Goal: Task Accomplishment & Management: Complete application form

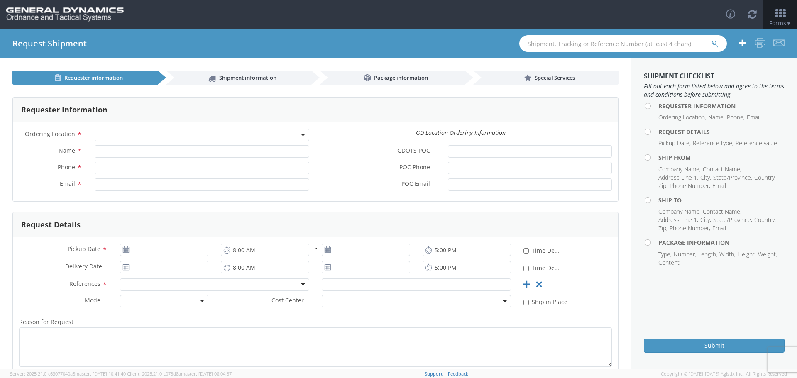
select select
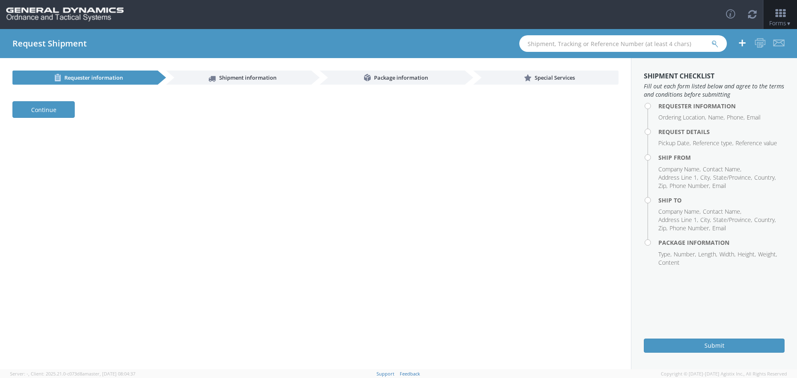
select select
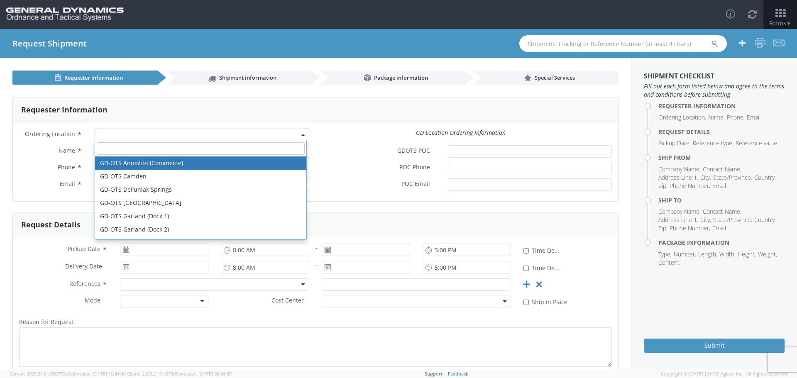
click at [303, 136] on span at bounding box center [304, 135] width 2 height 12
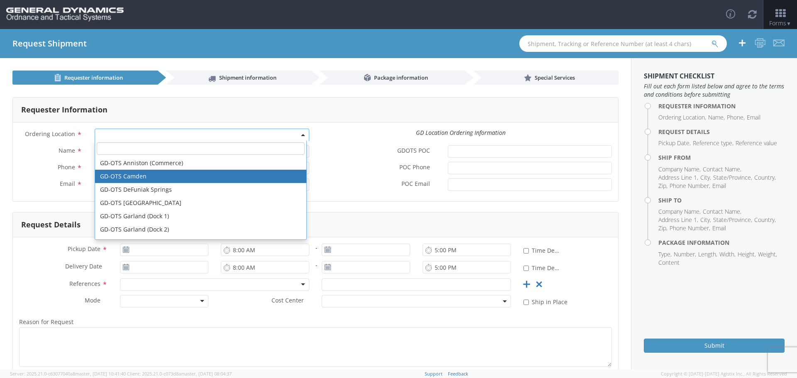
click at [335, 189] on label "POC Email *" at bounding box center [379, 184] width 126 height 11
click at [448, 189] on input "POC Email *" at bounding box center [530, 185] width 164 height 12
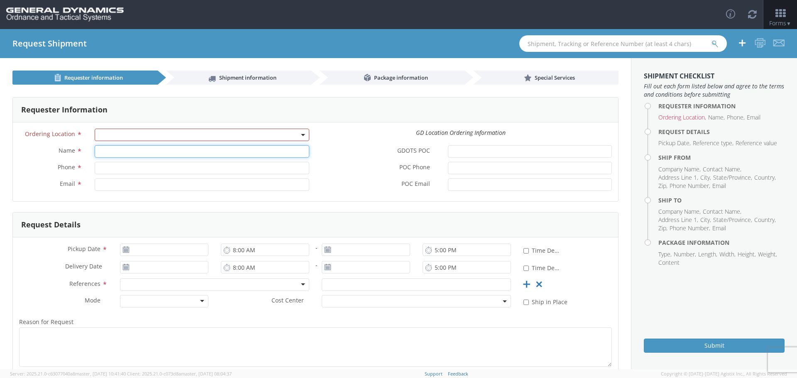
click at [130, 154] on input "Name *" at bounding box center [202, 151] width 215 height 12
type input "e"
type input "r"
type input "Rebekah Buis"
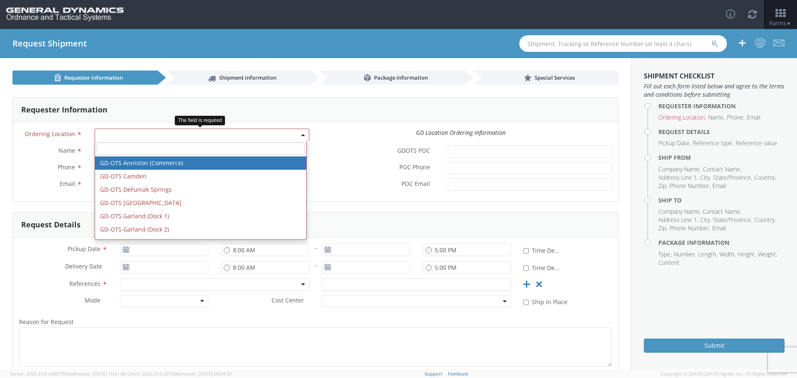
drag, startPoint x: 240, startPoint y: 130, endPoint x: 245, endPoint y: 130, distance: 5.4
click at [240, 130] on span at bounding box center [202, 135] width 215 height 12
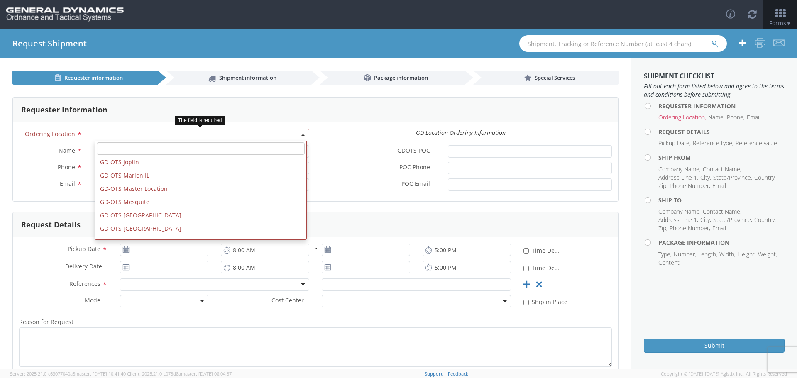
scroll to position [166, 0]
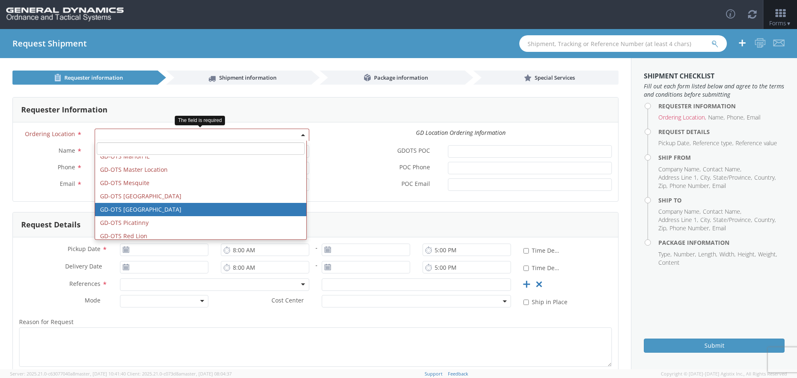
select select "311"
type input "marie.monarch@gd-ots.com"
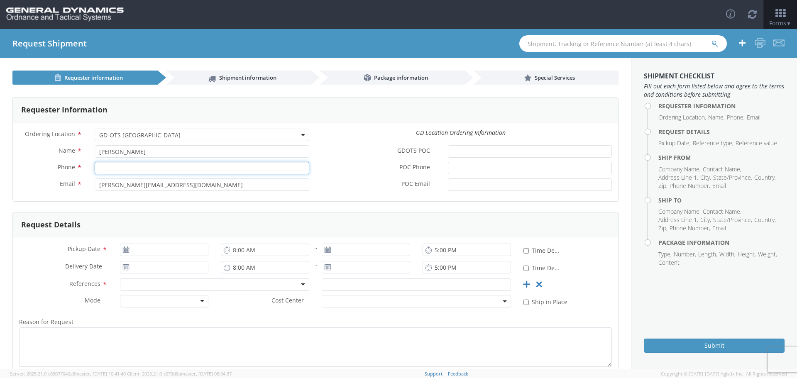
click at [145, 168] on input "Phone *" at bounding box center [202, 168] width 215 height 12
paste input "850-897-6266"
type input "850-897-6266"
drag, startPoint x: 177, startPoint y: 186, endPoint x: 79, endPoint y: 188, distance: 97.6
click at [79, 188] on div "Email * marie.monarch@gd-ots.com" at bounding box center [164, 185] width 303 height 12
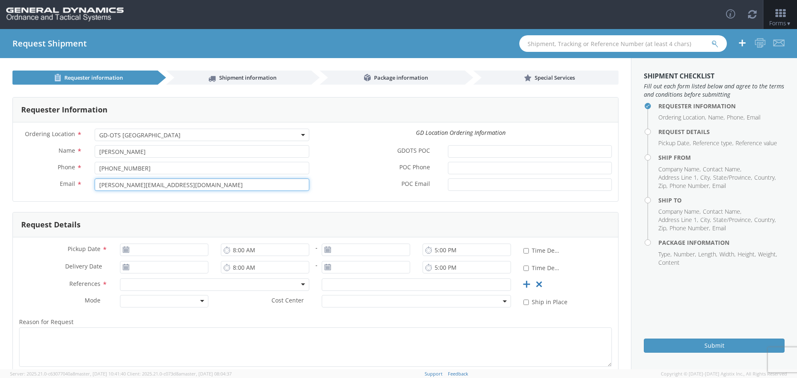
paste input "Rebekah.Buis@gd-ots.com>"
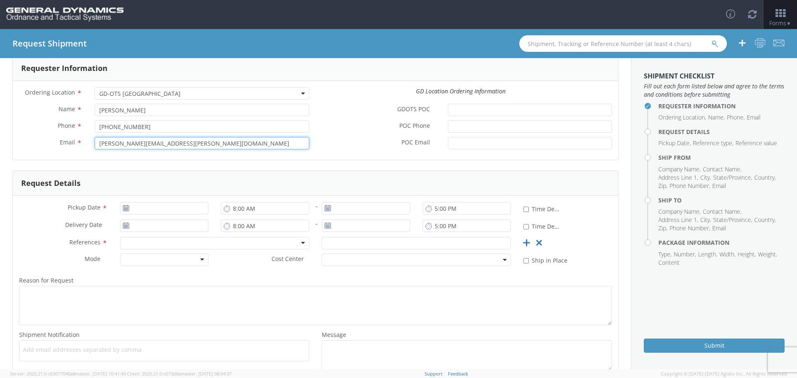
type input "Rebekah.Buis@gd-ots.com"
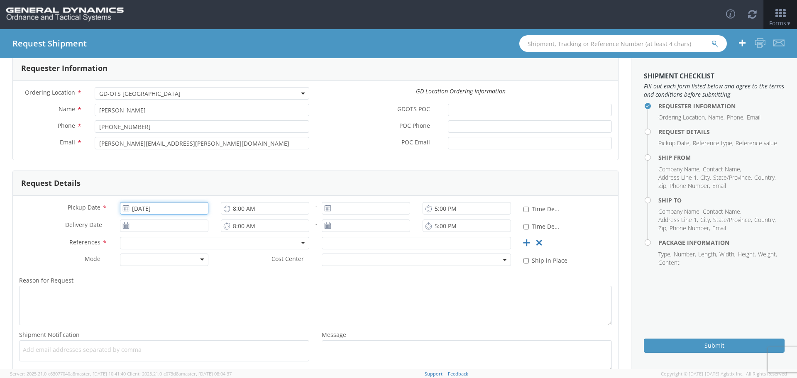
click at [169, 212] on input "10/15/2025" at bounding box center [164, 208] width 88 height 12
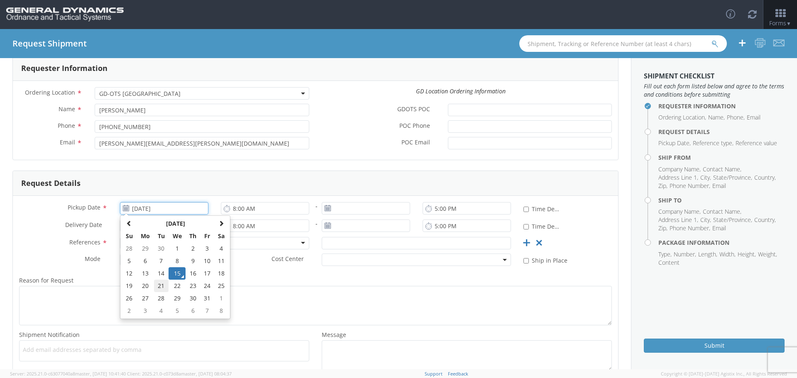
click at [163, 286] on td "21" at bounding box center [161, 286] width 15 height 12
type input "10/21/2025"
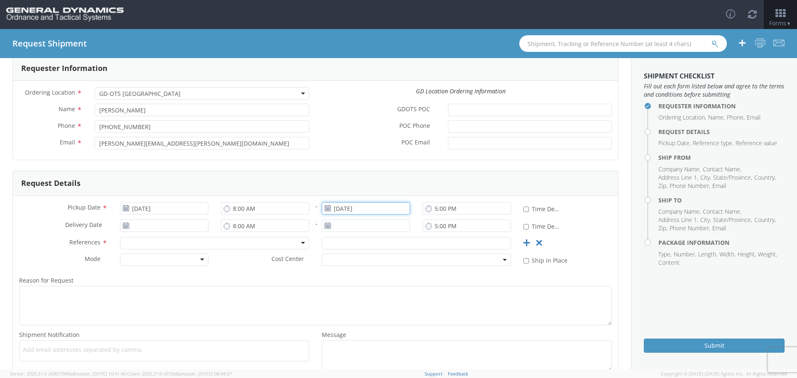
click at [353, 208] on input "10/15/2025" at bounding box center [366, 208] width 88 height 12
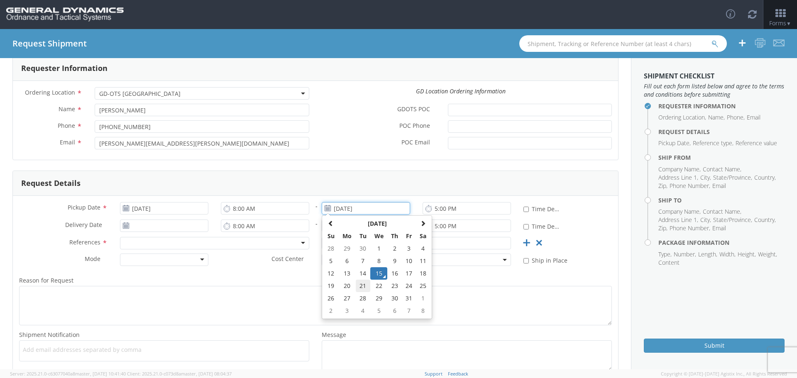
click at [356, 286] on td "21" at bounding box center [363, 286] width 15 height 12
type input "10/21/2025"
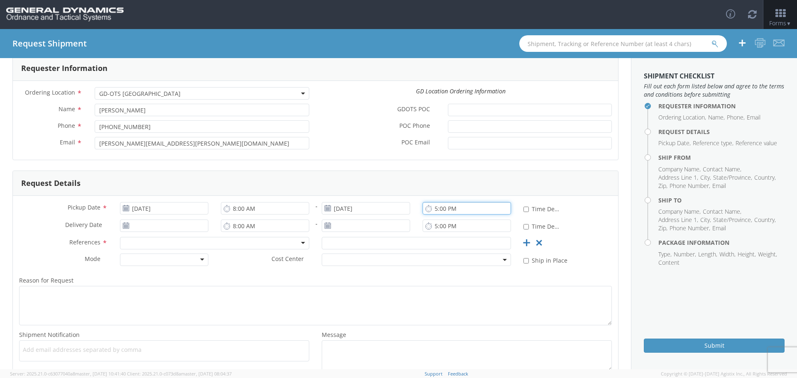
click at [441, 209] on input "5:00 PM" at bounding box center [467, 208] width 88 height 12
type input "3:00 PM"
click at [240, 209] on input "8:00 AM" at bounding box center [265, 208] width 88 height 12
type input "6:00 AM"
click at [163, 225] on input "10/15/2025" at bounding box center [164, 226] width 88 height 12
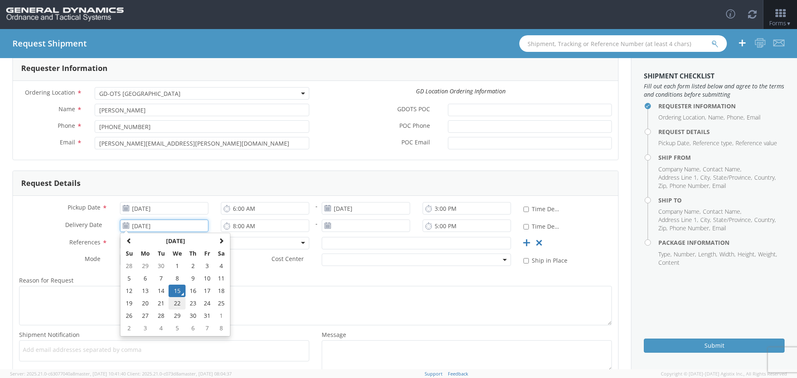
click at [177, 307] on td "22" at bounding box center [177, 303] width 17 height 12
type input "10/22/2025"
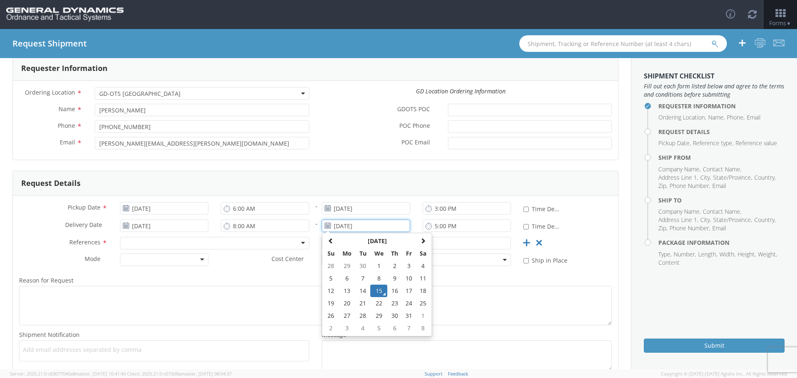
click at [389, 226] on input "10/15/2025" at bounding box center [366, 226] width 88 height 12
click at [381, 304] on td "22" at bounding box center [378, 303] width 17 height 12
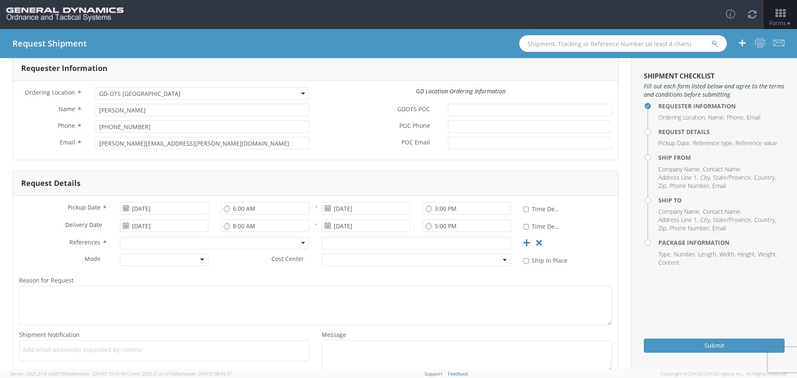
type input "10/22/2025"
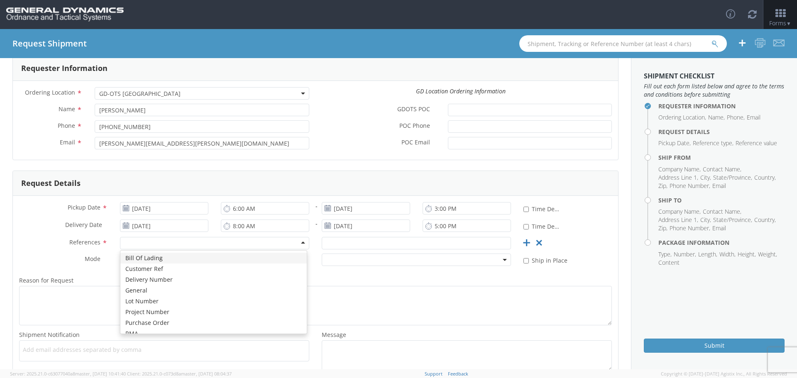
click at [140, 245] on div at bounding box center [214, 243] width 189 height 12
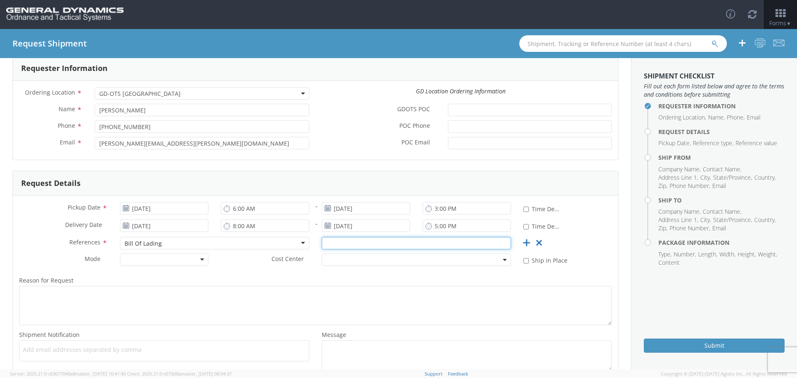
click at [404, 243] on input "text" at bounding box center [416, 243] width 189 height 12
type input "a"
type input "A-18856"
click at [202, 261] on div at bounding box center [164, 260] width 88 height 12
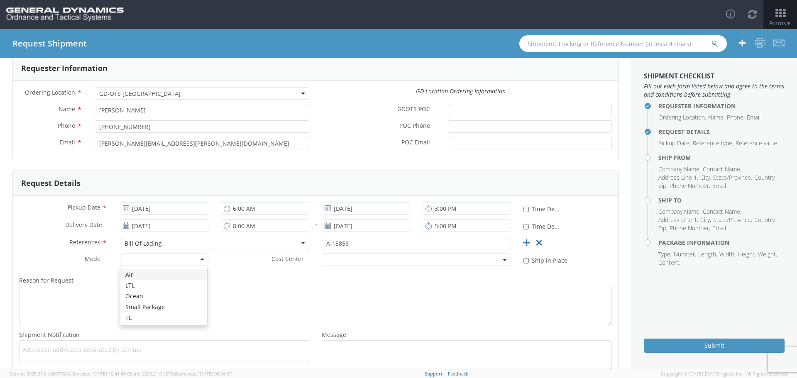
click at [272, 266] on div "Cost Center *" at bounding box center [366, 260] width 303 height 12
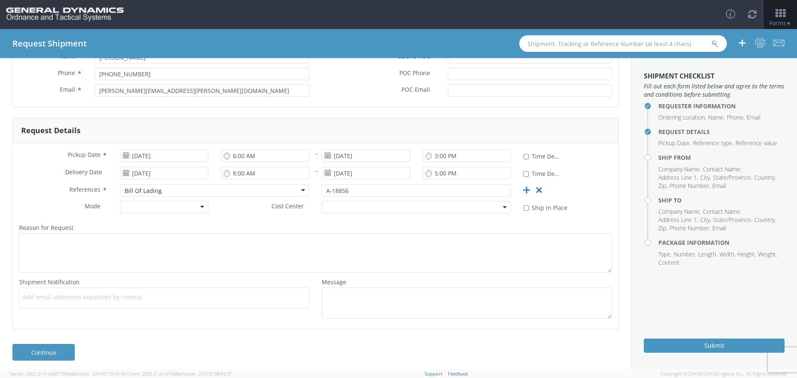
scroll to position [98, 0]
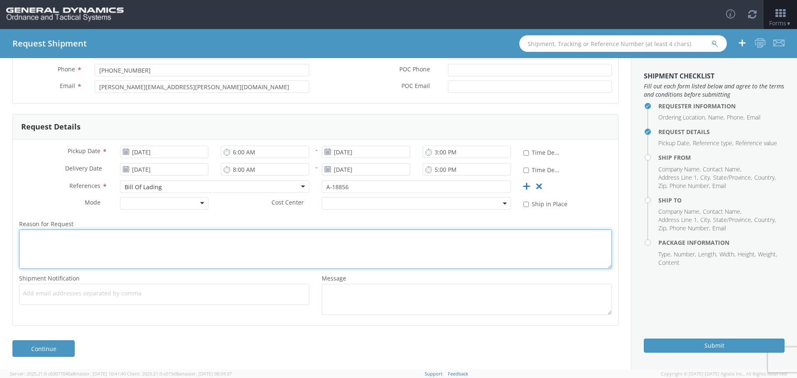
click at [58, 243] on textarea "Reason for Request *" at bounding box center [315, 249] width 593 height 39
type textarea "PROJECT ID: 40100294-9000-9004 PRIME: H9240324D0003"
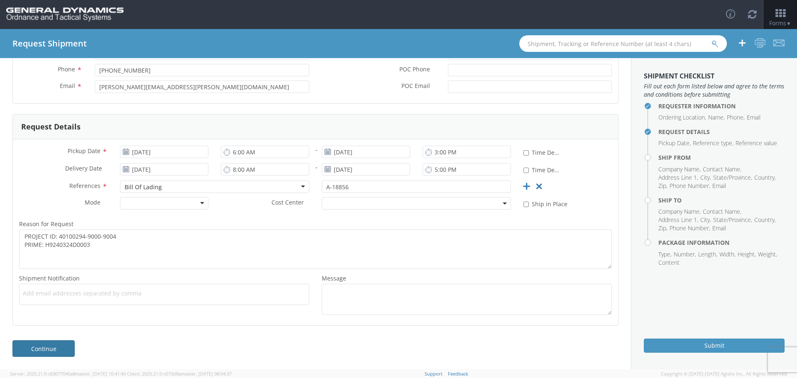
click at [58, 348] on link "Continue" at bounding box center [43, 349] width 62 height 17
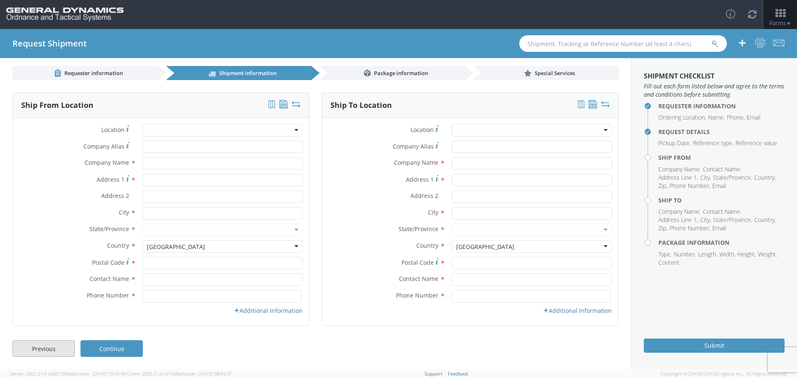
scroll to position [5, 0]
click at [168, 161] on input "text" at bounding box center [222, 163] width 160 height 12
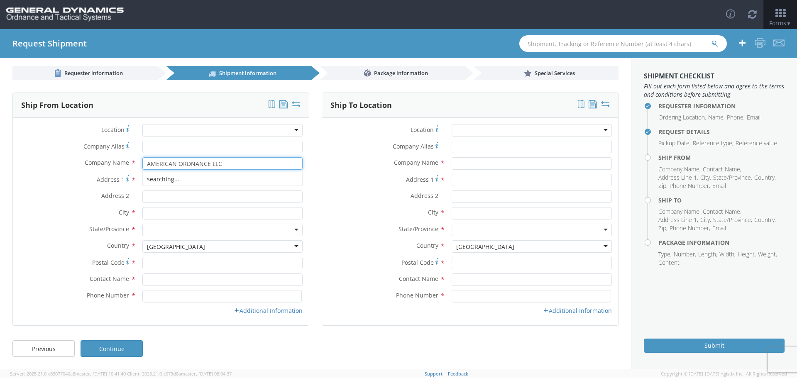
type input "AMERICAN ORDNANCE LLC"
type input "15501 DMC HWY 34"
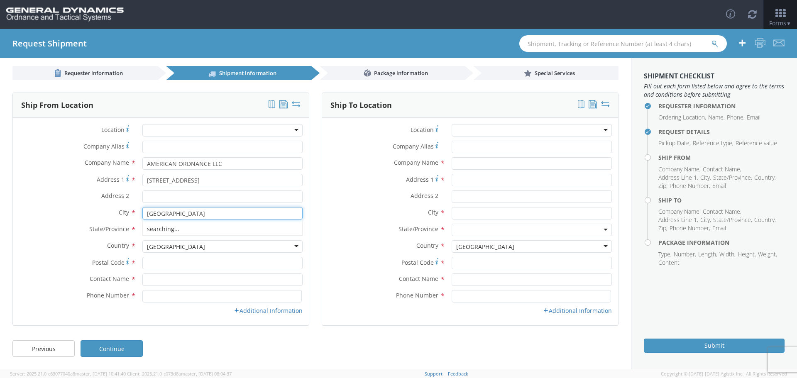
type input "MIDDLETOWN"
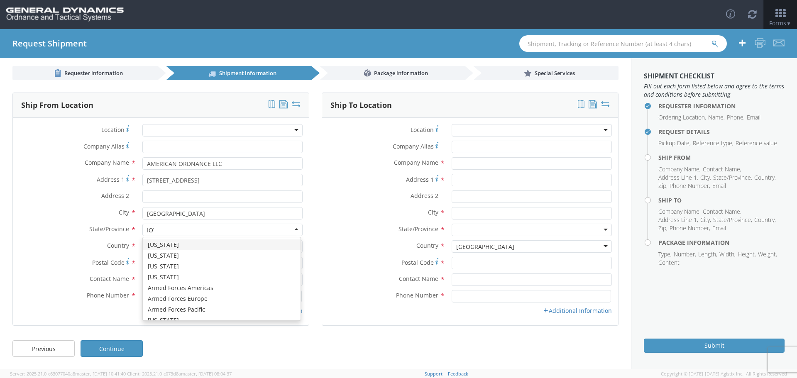
type input "IOWA"
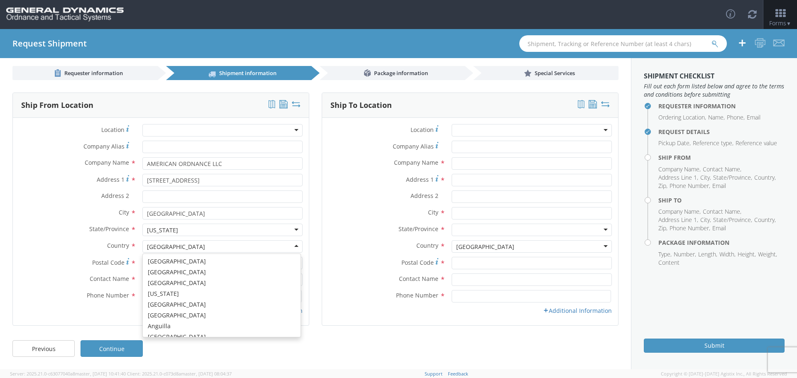
scroll to position [2094, 0]
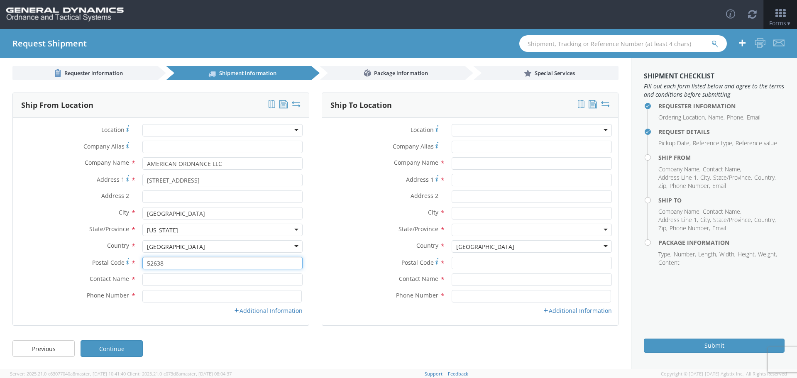
type input "52638"
type input "CODY PUMPHREY"
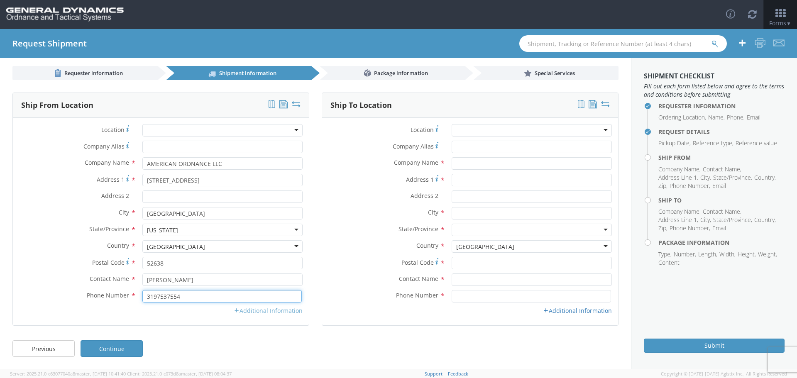
type input "3197537554"
click at [278, 313] on link "Additional Information" at bounding box center [268, 311] width 69 height 8
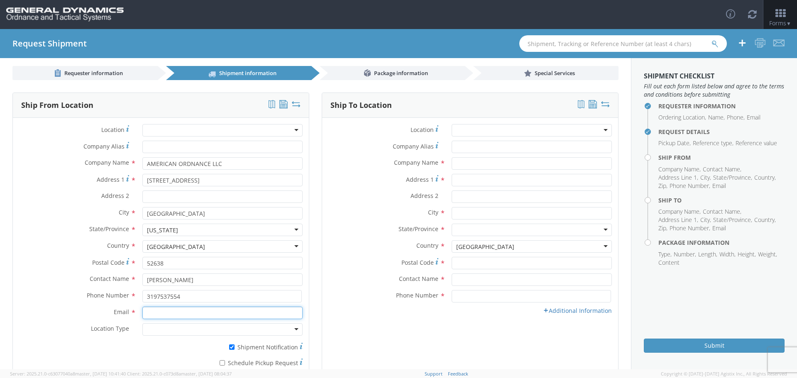
click at [238, 312] on input "Email *" at bounding box center [222, 313] width 160 height 12
type input "cody.pumphrey@aollc.biz"
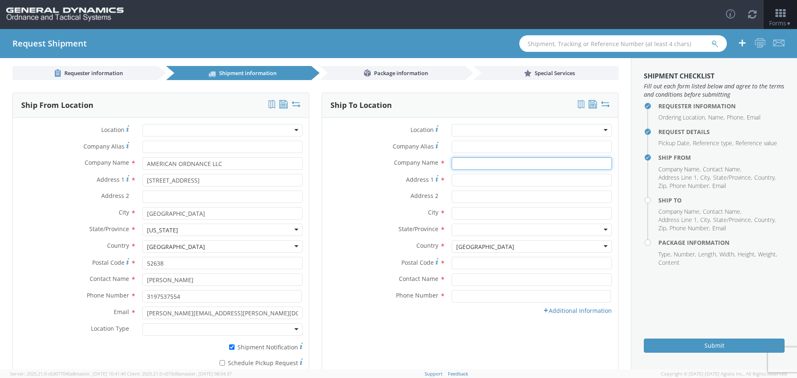
click at [473, 164] on input "text" at bounding box center [532, 163] width 160 height 12
type input "s"
type input "SPECTRA TECHNOLOGIES, LLC"
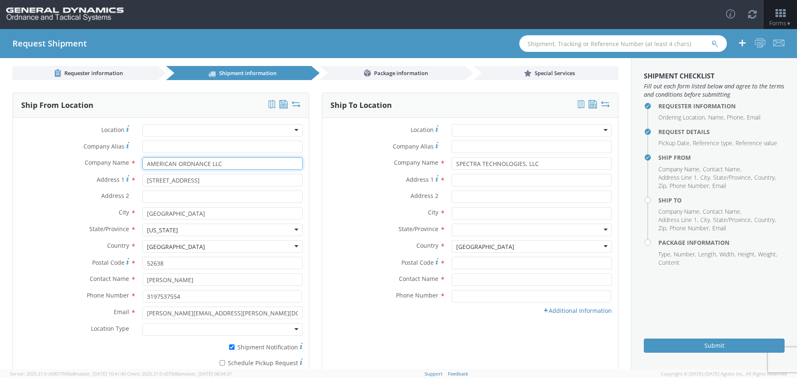
click at [207, 164] on input "AMERICAN ORDNANCE LLC" at bounding box center [222, 163] width 160 height 12
type input "AMERICAN ORDNANCE, LLC"
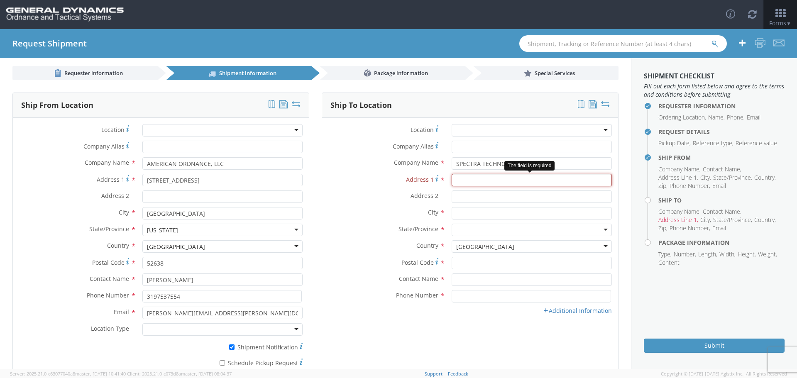
click at [483, 176] on input "Address 1 *" at bounding box center [532, 180] width 160 height 12
type input "BUILDING 5SH HIGHLAND INDUSTRIAL PARK"
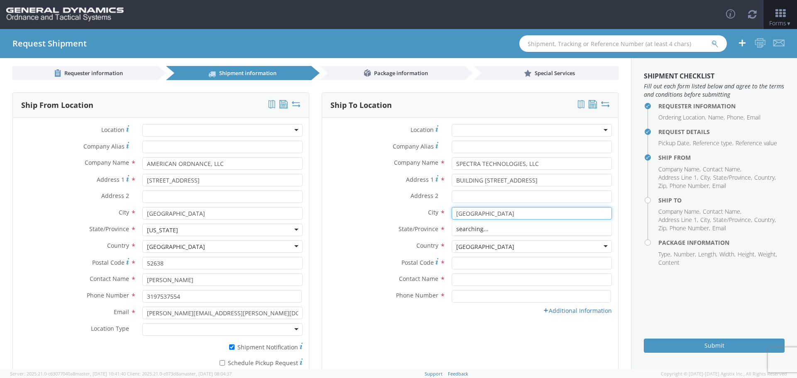
type input "CAMDEN"
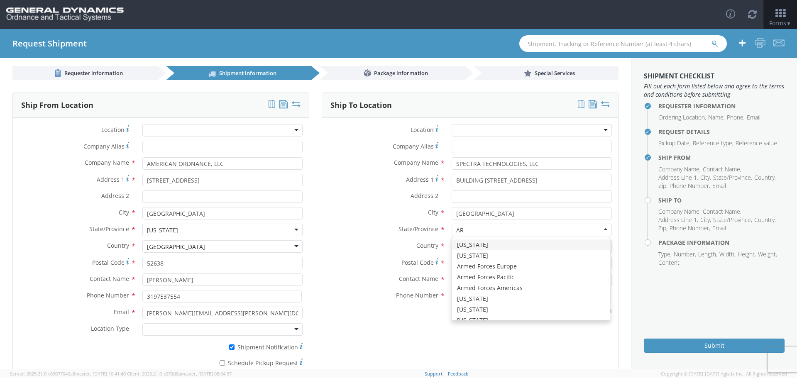
type input "ARK"
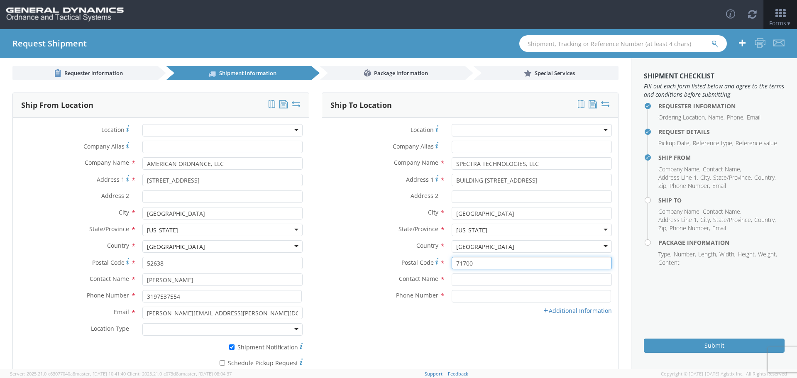
type input "71700"
type input "CRAIG KIRK"
click at [562, 311] on link "Additional Information" at bounding box center [577, 311] width 69 height 8
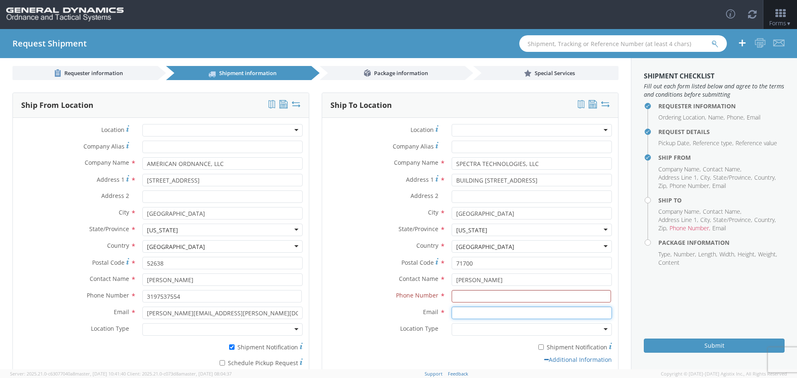
click at [505, 314] on input "Email *" at bounding box center [532, 313] width 160 height 12
type input "C"
type input "ckirk@spectra-tech.net"
click at [474, 296] on input at bounding box center [531, 296] width 159 height 12
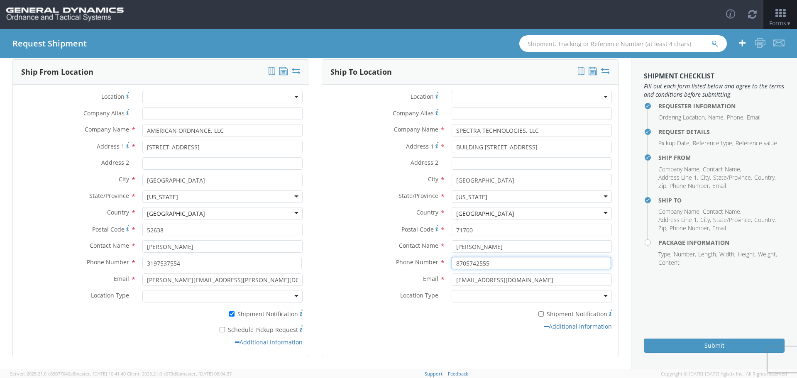
scroll to position [69, 0]
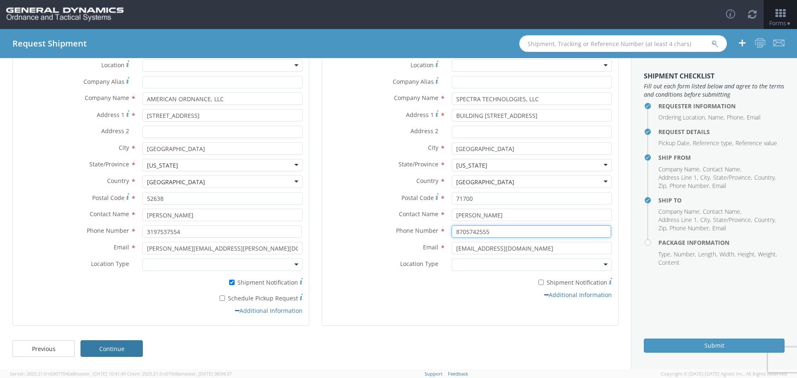
type input "8705742555"
click at [109, 351] on link "Continue" at bounding box center [112, 349] width 62 height 17
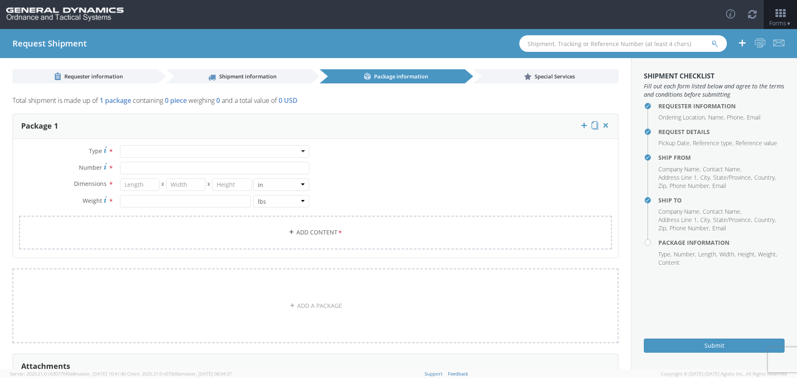
scroll to position [0, 0]
click at [275, 154] on div at bounding box center [214, 153] width 189 height 12
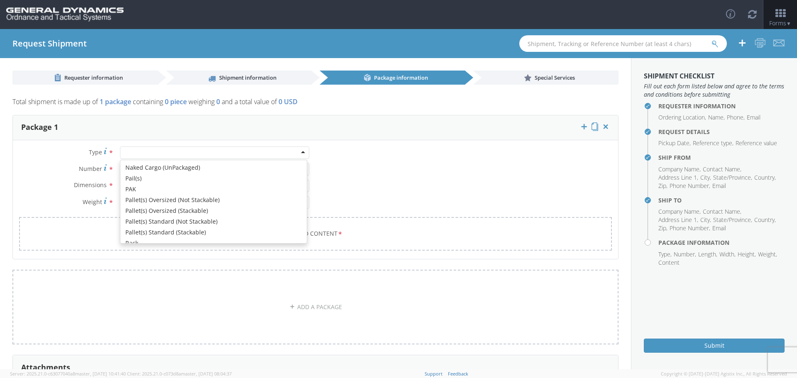
scroll to position [249, 0]
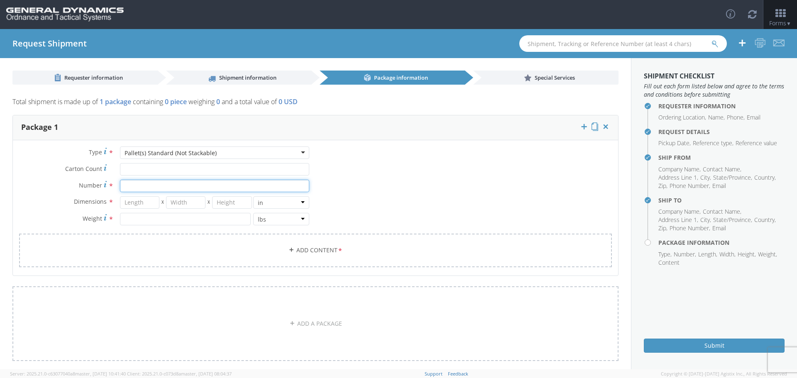
click at [141, 186] on input "Number *" at bounding box center [214, 186] width 189 height 12
type input "1"
click at [143, 201] on input "number" at bounding box center [139, 202] width 39 height 12
type input "40"
type input "48"
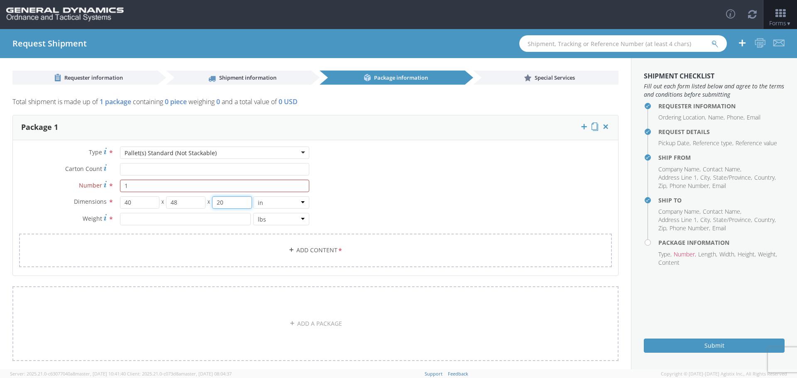
type input "20"
type input "400"
click at [318, 250] on link "Add Content *" at bounding box center [315, 251] width 593 height 34
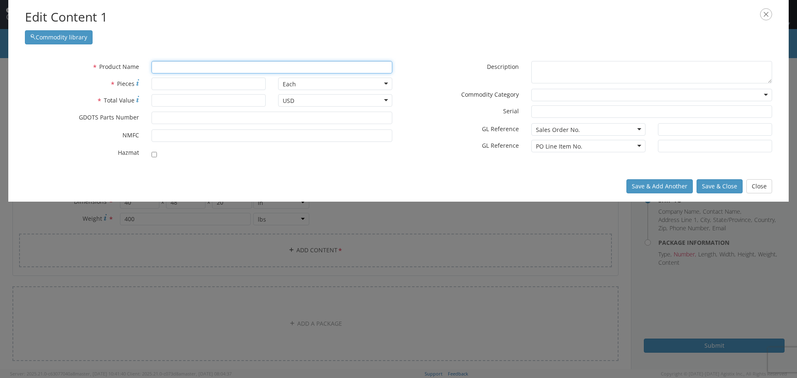
click at [166, 67] on input "text" at bounding box center [272, 67] width 241 height 12
type input "m"
type input "MLAM WARHEADS"
type input "24"
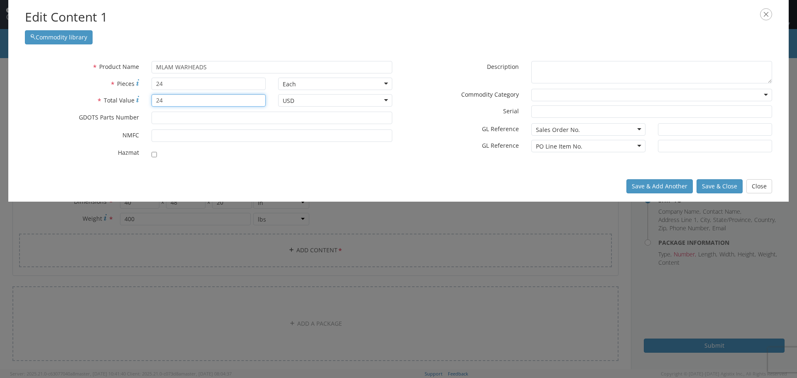
type input "24"
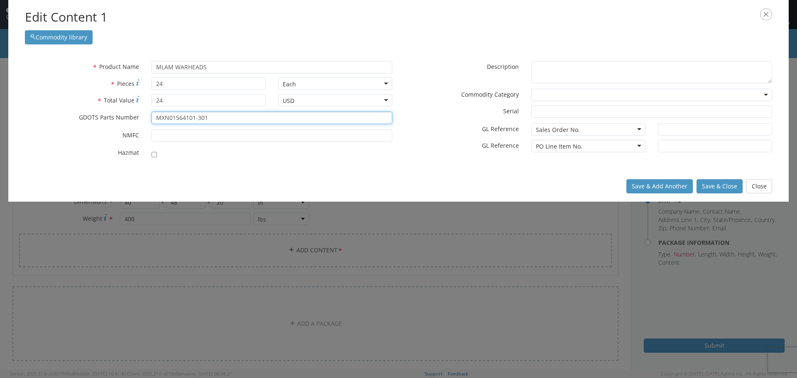
type input "MXN01564101-301"
click at [154, 154] on input "checkbox" at bounding box center [154, 154] width 5 height 5
checkbox input "true"
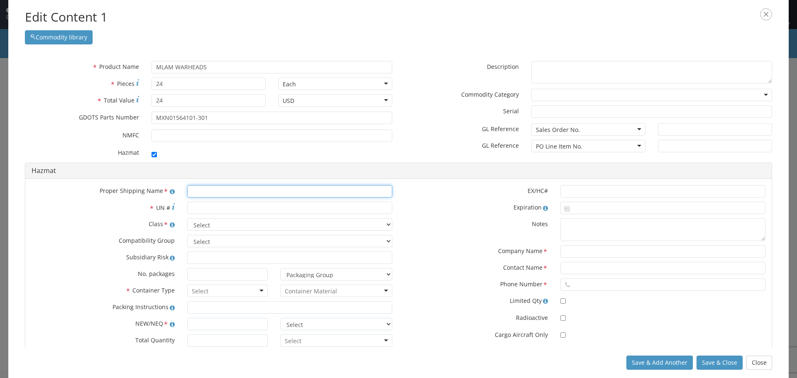
click at [206, 194] on input "text" at bounding box center [289, 191] width 205 height 12
type input "BOMBS"
type input "0034"
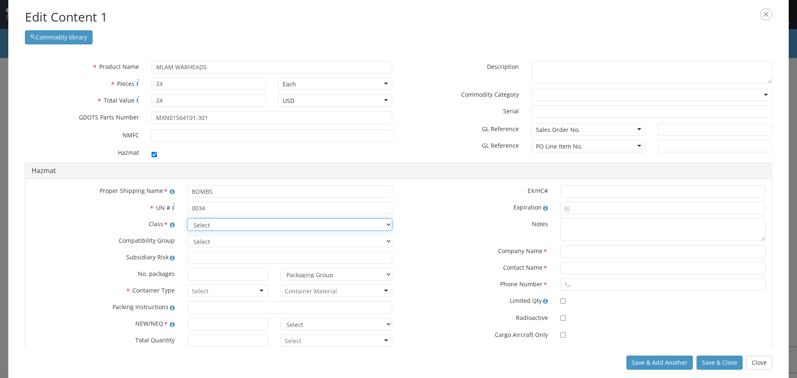
select select "1.1 Explosive"
select select "D"
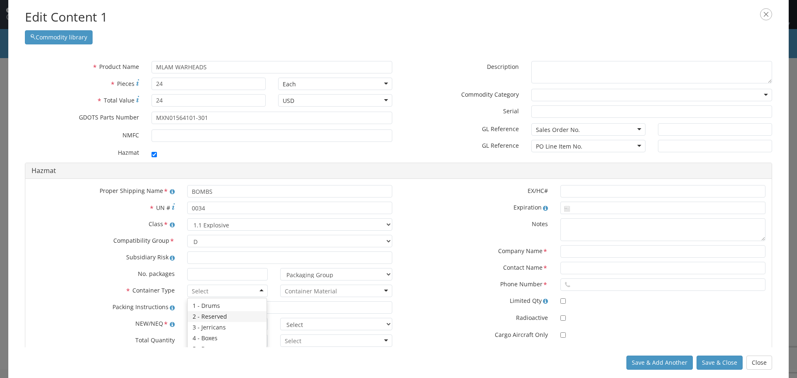
scroll to position [42, 0]
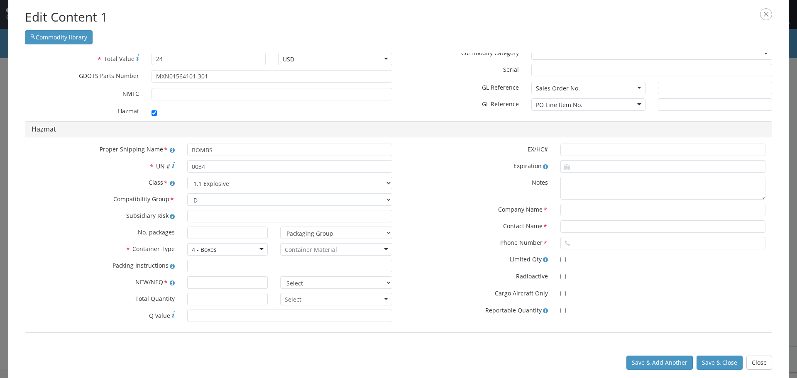
click at [311, 249] on input "select-one" at bounding box center [311, 250] width 52 height 8
click at [201, 283] on input "text" at bounding box center [227, 283] width 81 height 12
type input "61.9058"
click at [310, 282] on select "Select lbs kgs" at bounding box center [336, 283] width 112 height 12
select select "LBS"
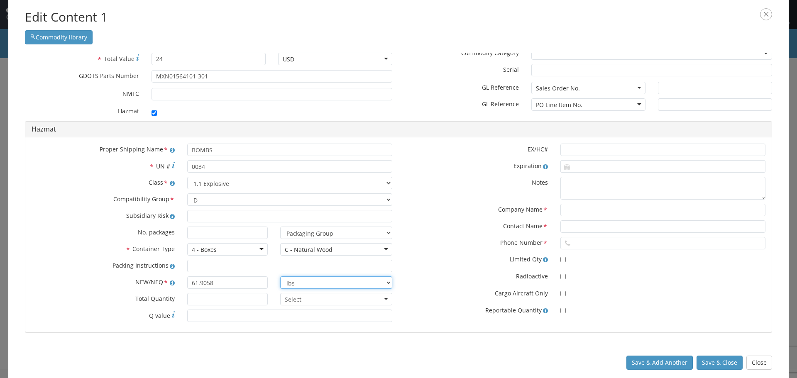
click at [280, 277] on select "Select lbs kgs" at bounding box center [336, 283] width 112 height 12
click at [601, 150] on input "text" at bounding box center [663, 150] width 205 height 12
type input "24-167"
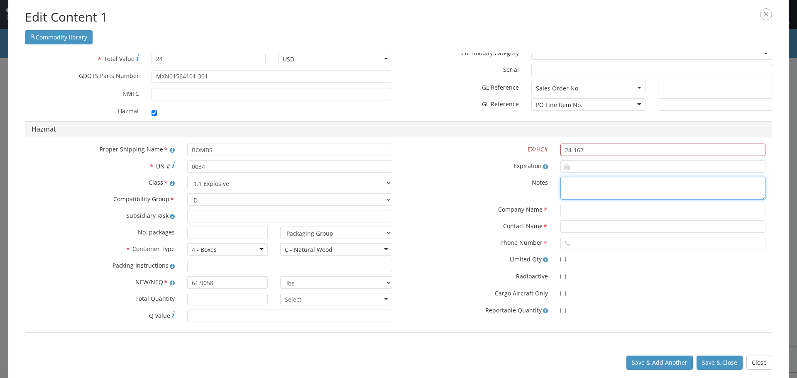
click at [583, 186] on textarea at bounding box center [663, 188] width 205 height 23
drag, startPoint x: 581, startPoint y: 150, endPoint x: 554, endPoint y: 142, distance: 28.4
click at [554, 142] on div "Proper Shipping Name * BOMBS * UN # 0034 Class * Select 1.1 Explosive 1.2 Explo…" at bounding box center [398, 235] width 747 height 196
click at [574, 182] on textarea at bounding box center [663, 188] width 205 height 23
type textarea "IHC 24-167 DOT-SP 15448"
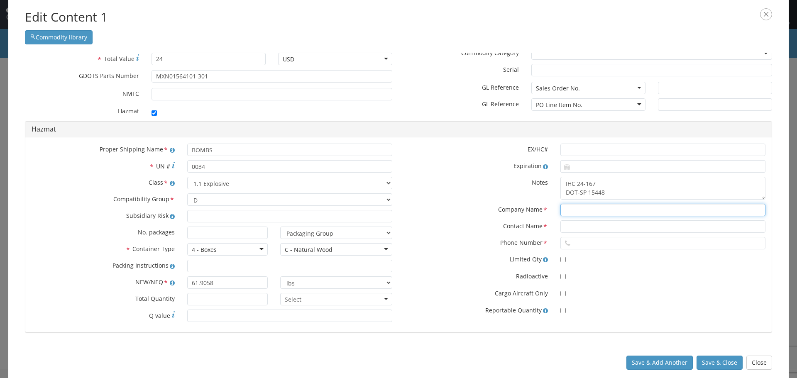
click at [561, 209] on input "text" at bounding box center [663, 210] width 205 height 12
type input "AMERICAN ORDNANCE"
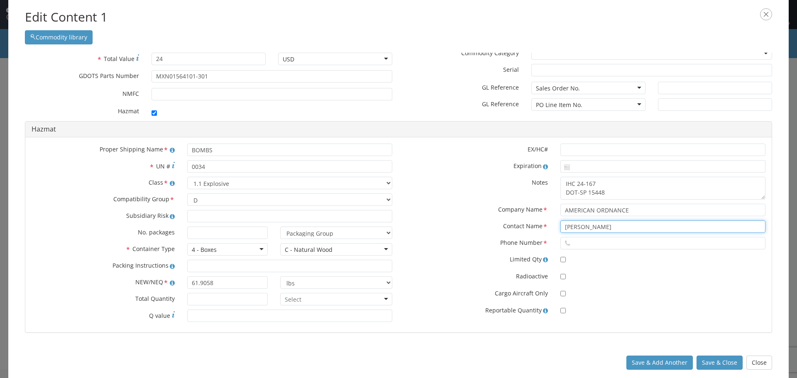
type input "CODY PUMPHREY"
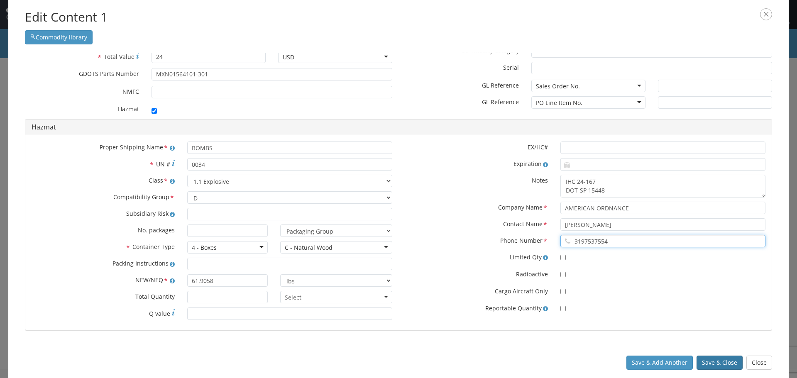
type input "3197537554"
click at [715, 367] on button "Save & Close" at bounding box center [720, 363] width 46 height 14
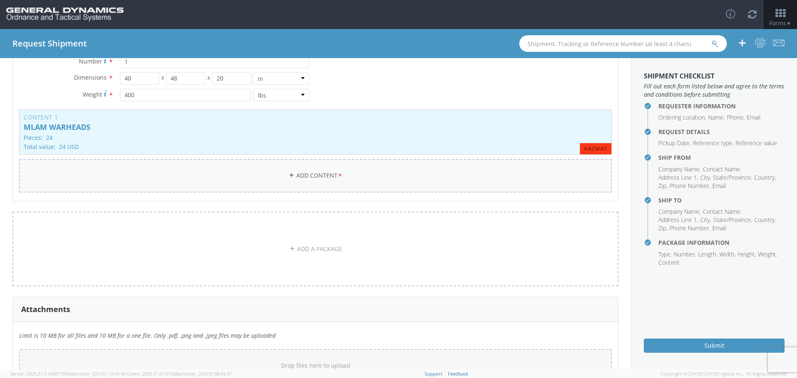
scroll to position [187, 0]
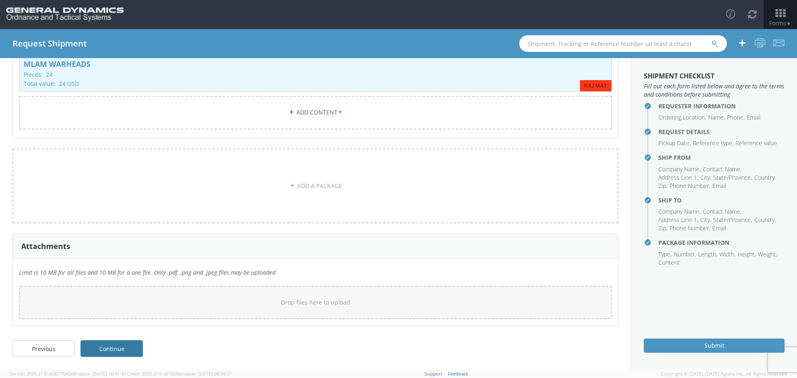
click at [127, 346] on link "Continue" at bounding box center [112, 349] width 62 height 17
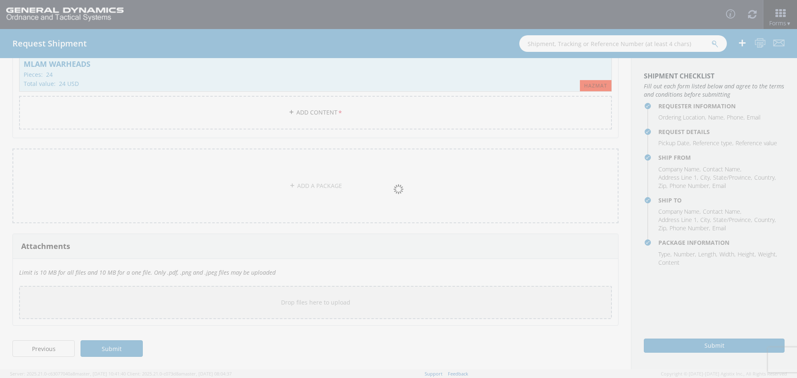
scroll to position [0, 0]
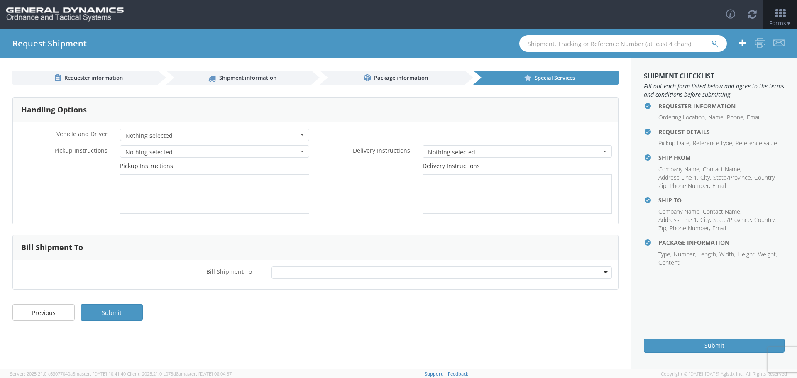
click at [279, 135] on span "Nothing selected" at bounding box center [211, 136] width 173 height 8
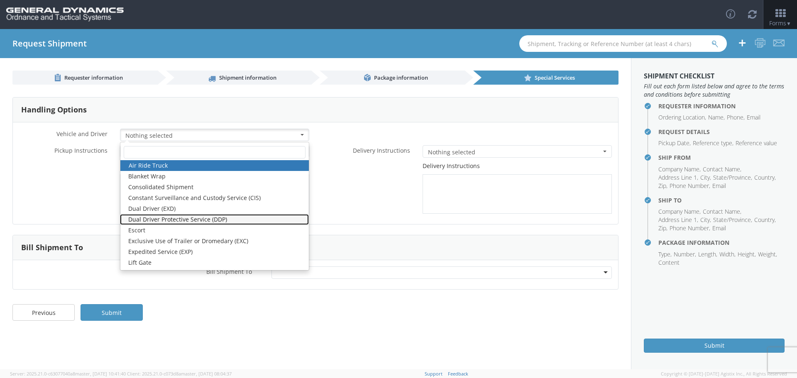
click at [164, 218] on link "Dual Driver Protective Service (DDP)" at bounding box center [214, 219] width 189 height 11
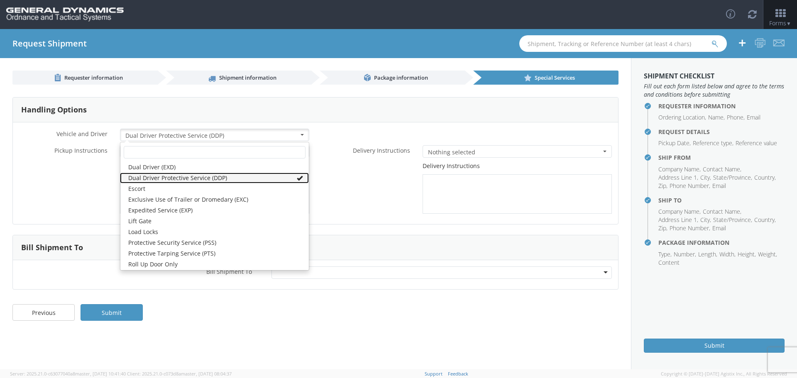
scroll to position [83, 0]
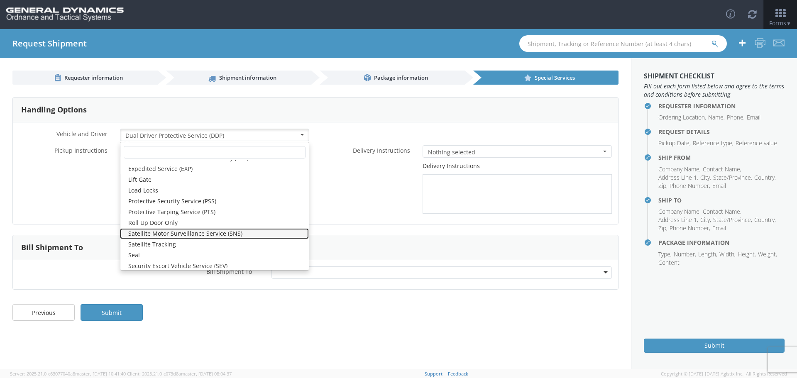
click at [199, 234] on link "Satellite Motor Surveillance Service (SNS)" at bounding box center [214, 233] width 189 height 11
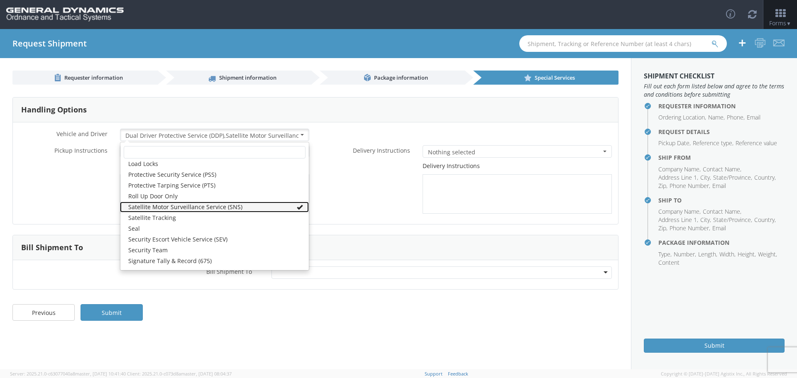
scroll to position [140, 0]
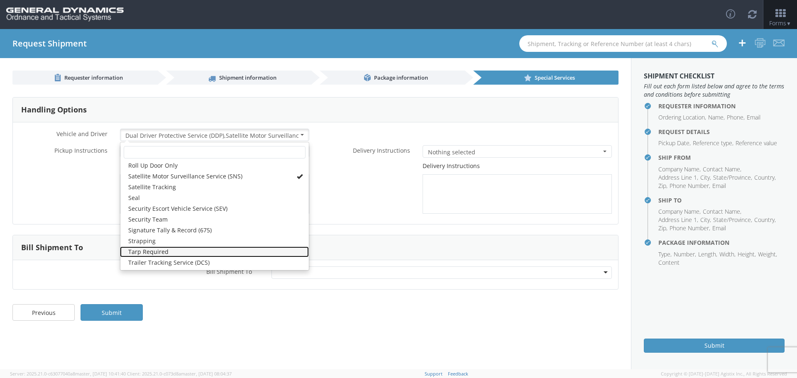
click at [193, 255] on link "Tarp Required" at bounding box center [214, 252] width 189 height 11
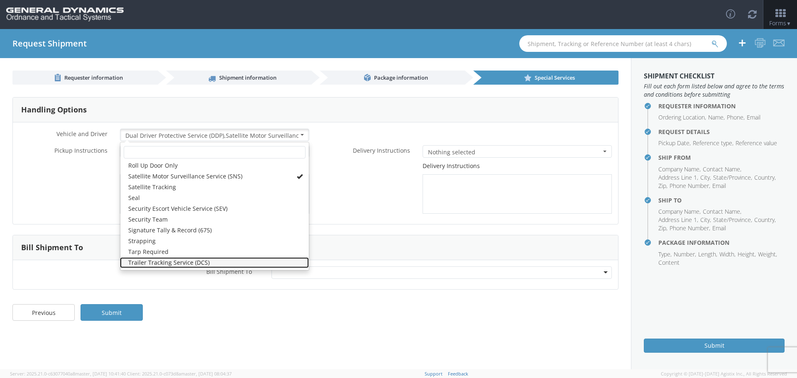
click at [193, 265] on link "Trailer Tracking Service (DCS)" at bounding box center [214, 262] width 189 height 11
click at [243, 297] on div "Requester information Shipment information Package information Special Services…" at bounding box center [315, 213] width 631 height 311
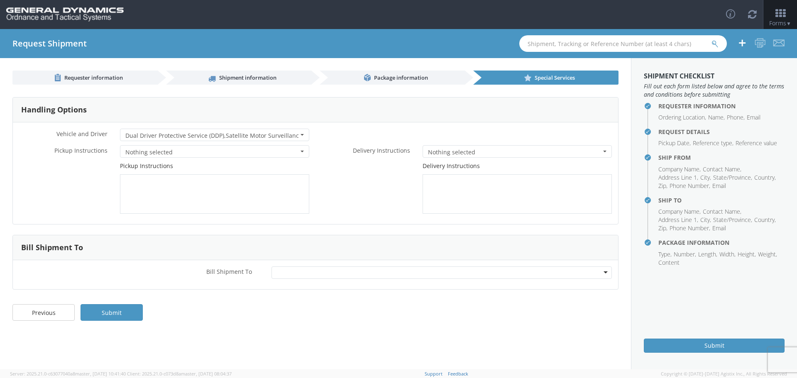
click at [211, 152] on span "Nothing selected" at bounding box center [211, 152] width 173 height 8
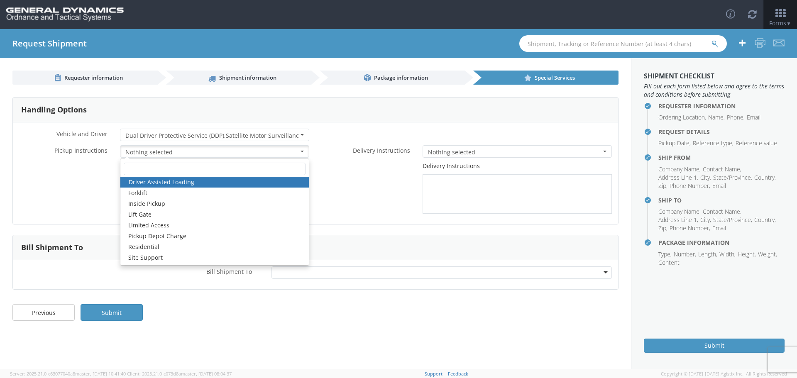
click at [211, 150] on span "Nothing selected" at bounding box center [211, 152] width 173 height 8
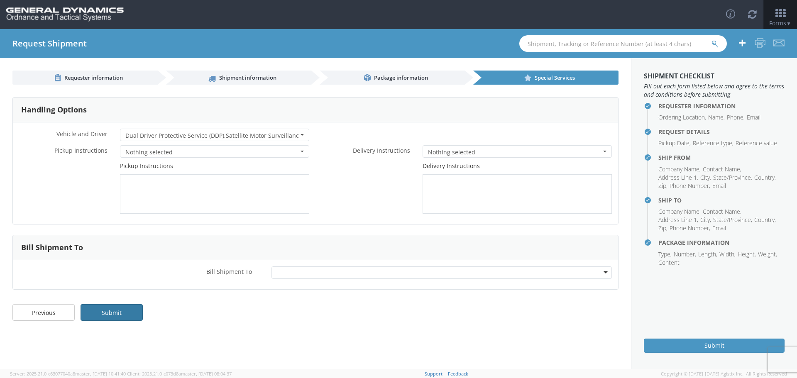
click at [125, 316] on link "Submit" at bounding box center [112, 312] width 62 height 17
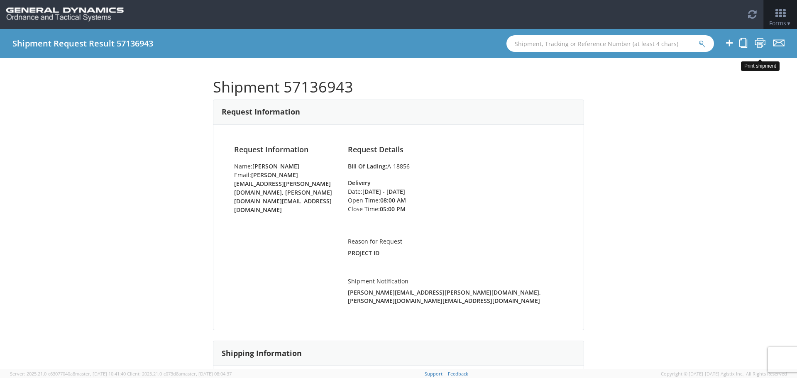
click at [758, 44] on icon at bounding box center [760, 43] width 11 height 10
